Goal: Task Accomplishment & Management: Use online tool/utility

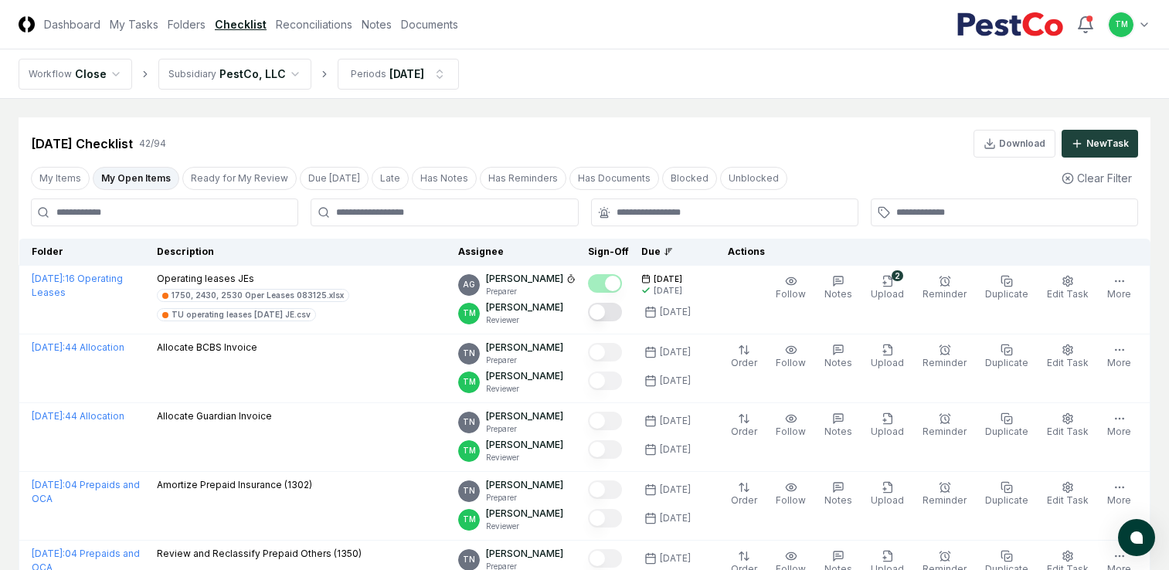
scroll to position [2689, 0]
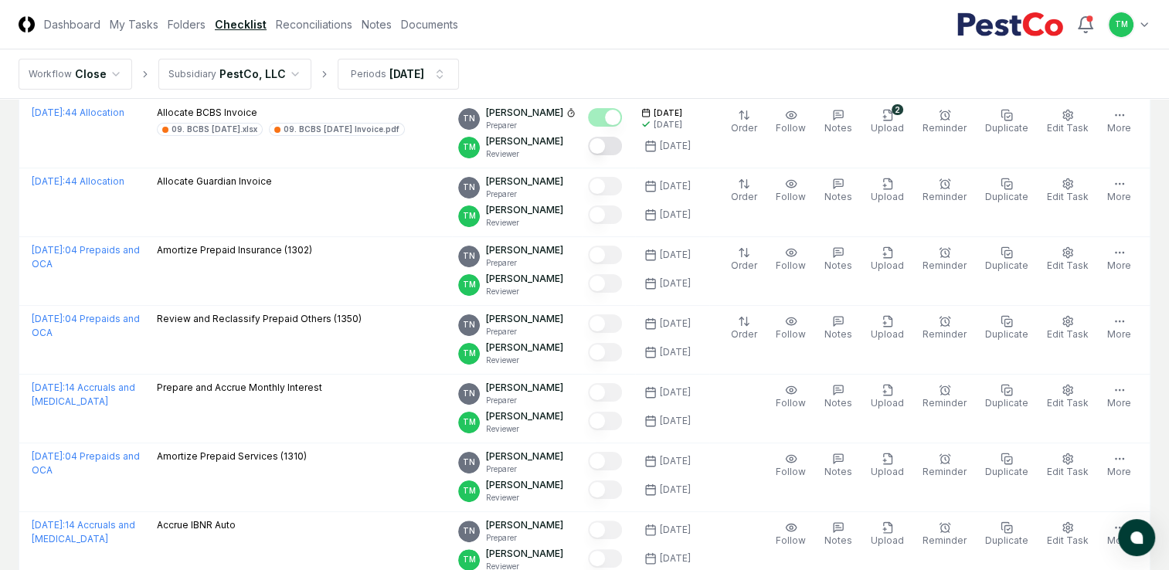
scroll to position [0, 0]
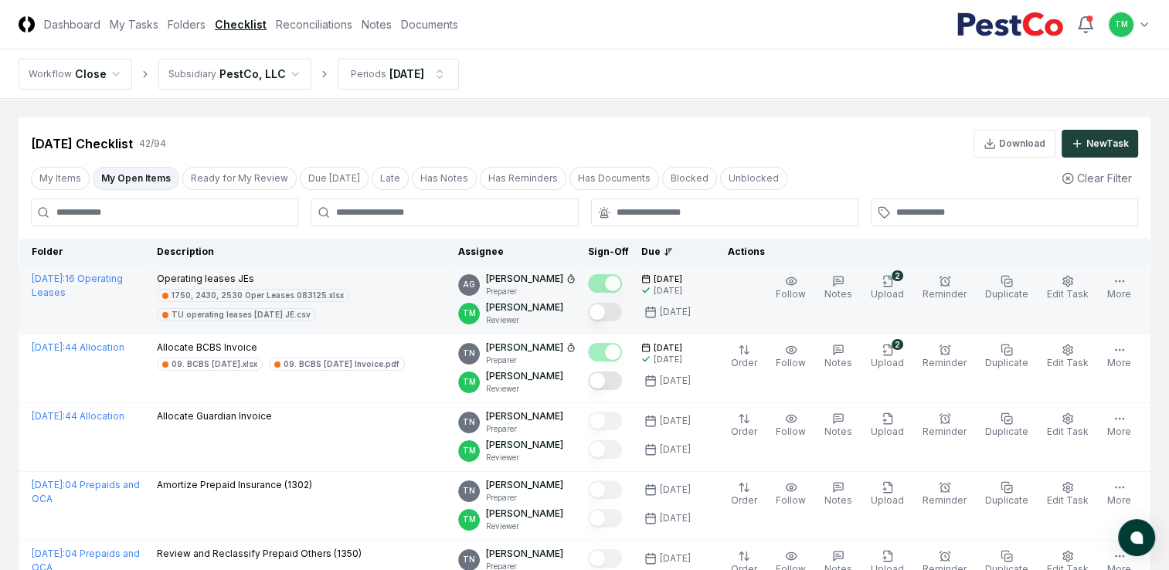
click at [576, 278] on icon at bounding box center [570, 278] width 9 height 9
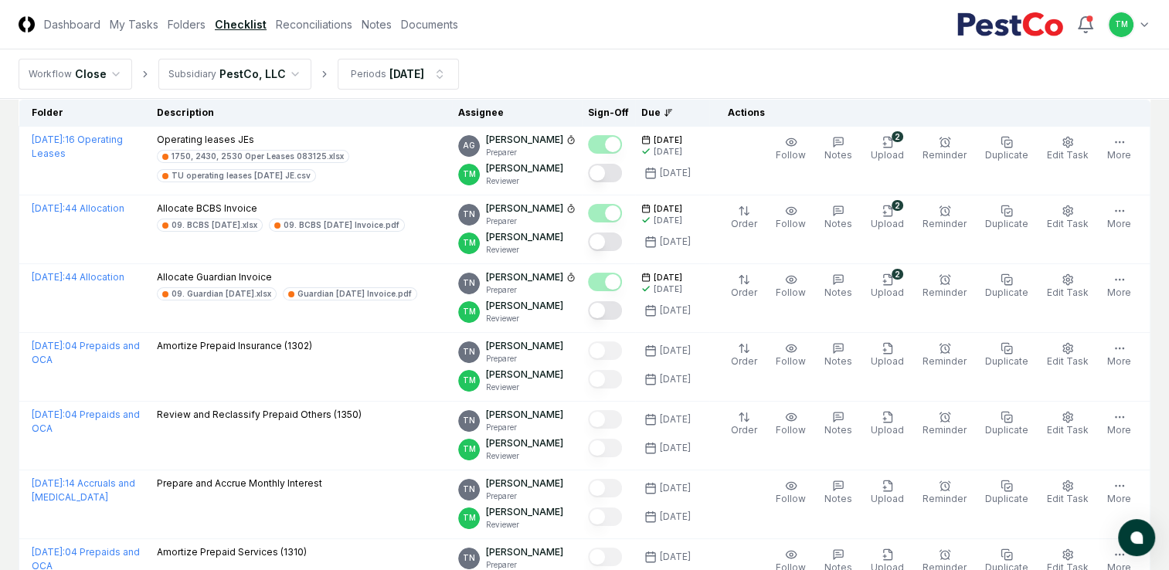
scroll to position [77, 0]
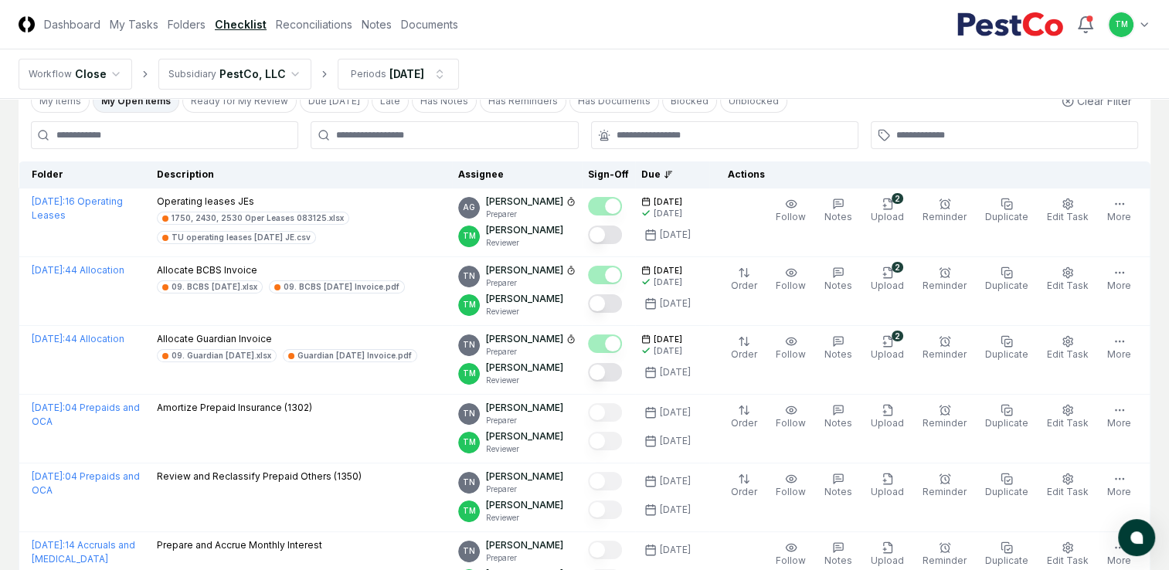
drag, startPoint x: 0, startPoint y: 341, endPoint x: 0, endPoint y: 354, distance: 13.1
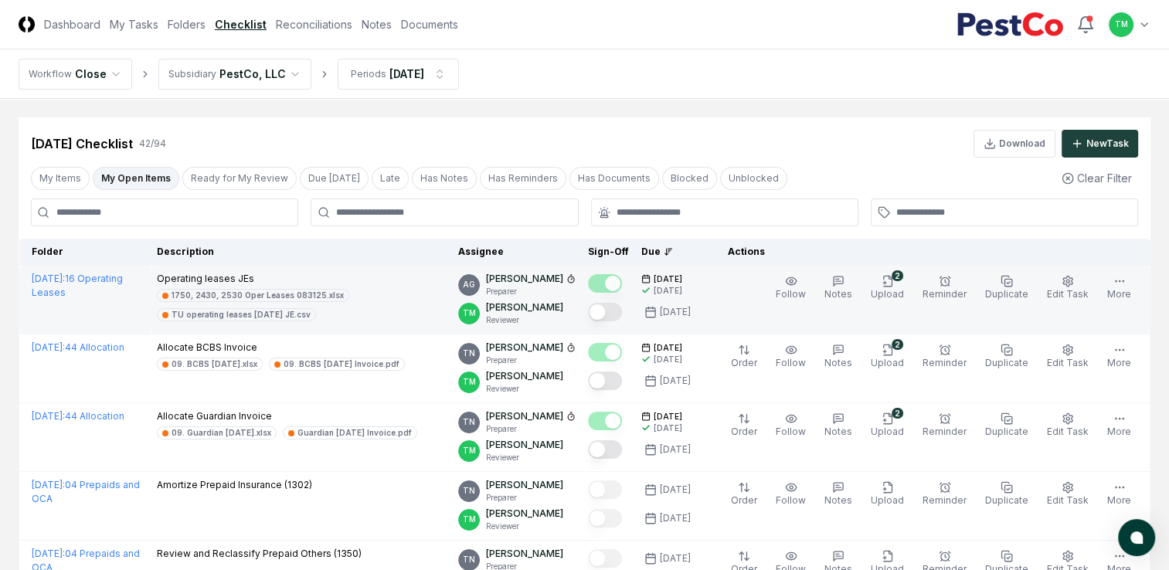
click at [622, 309] on button "Mark complete" at bounding box center [605, 312] width 34 height 19
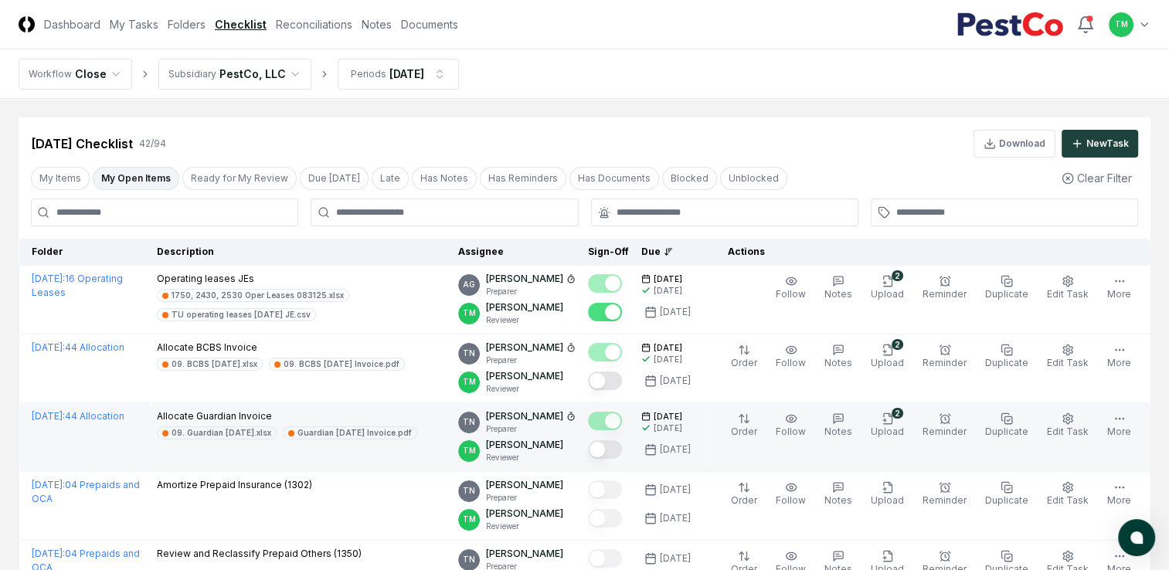
drag, startPoint x: 628, startPoint y: 383, endPoint x: 632, endPoint y: 403, distance: 20.5
click at [622, 383] on button "Mark complete" at bounding box center [605, 381] width 34 height 19
click at [622, 451] on button "Mark complete" at bounding box center [605, 450] width 34 height 19
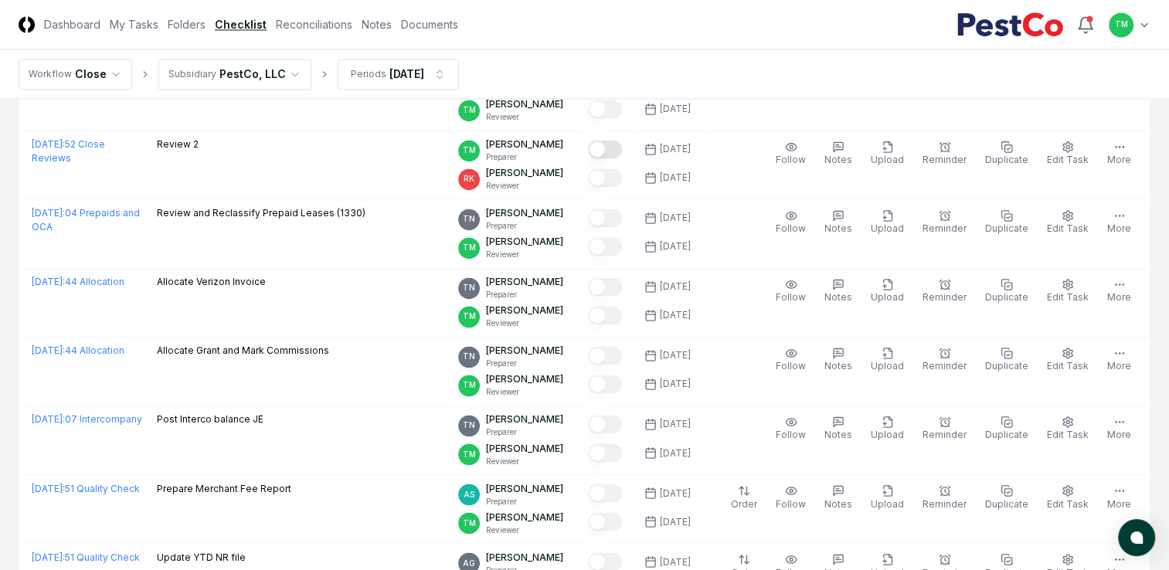
scroll to position [2689, 0]
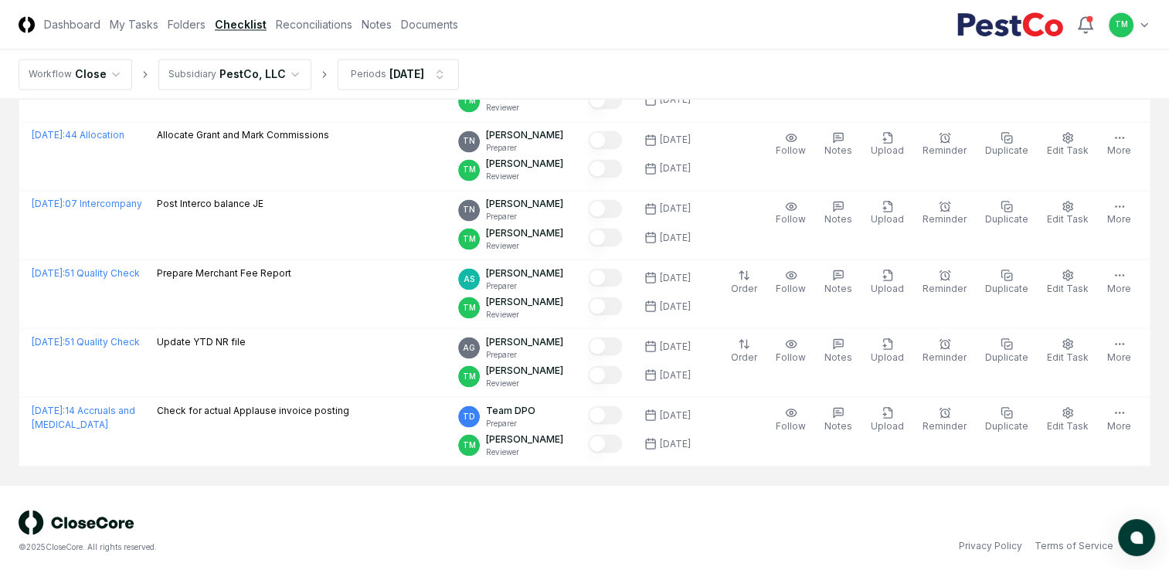
click at [832, 533] on div "© 2025 CloseCore. All rights reserved. Privacy Policy Terms of Service" at bounding box center [585, 531] width 1132 height 43
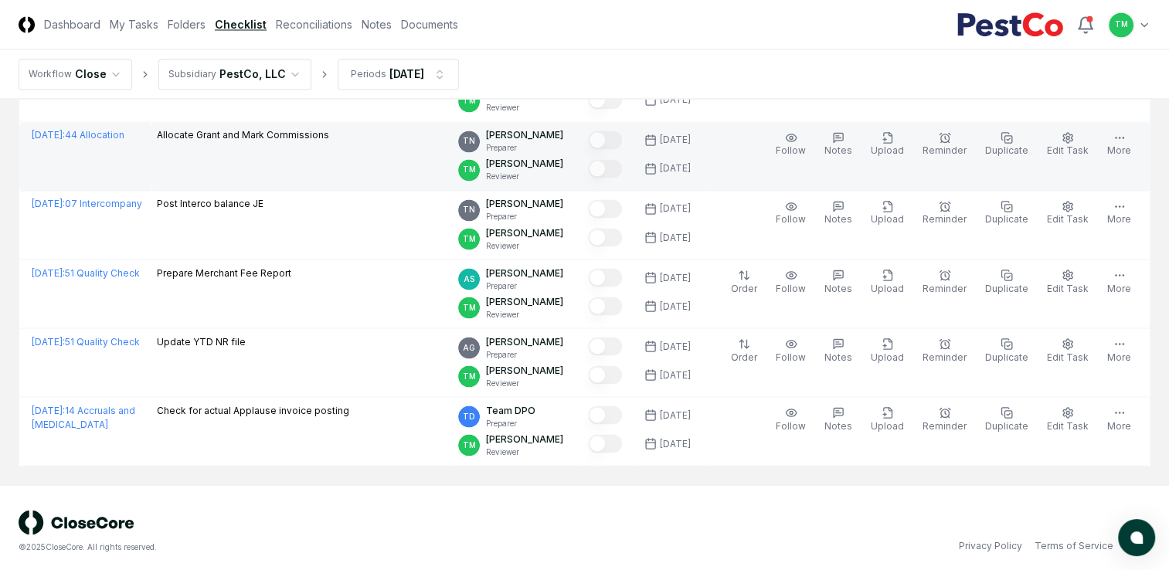
click at [533, 544] on div "© 2025 CloseCore. All rights reserved." at bounding box center [302, 547] width 566 height 12
